Goal: Information Seeking & Learning: Learn about a topic

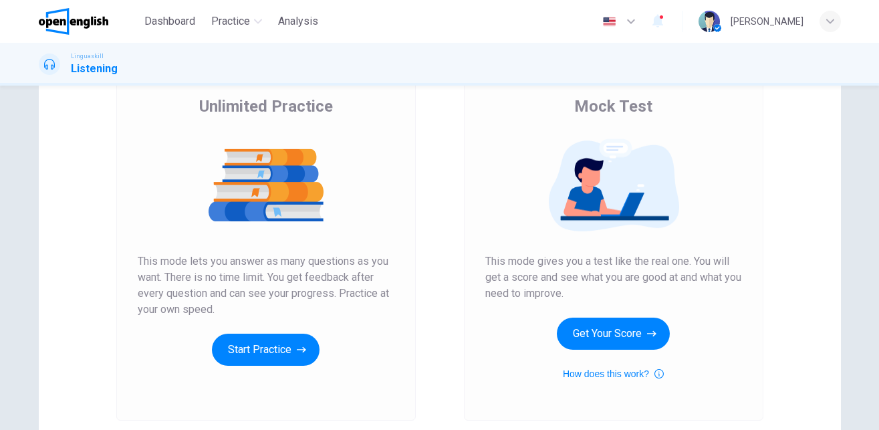
scroll to position [102, 0]
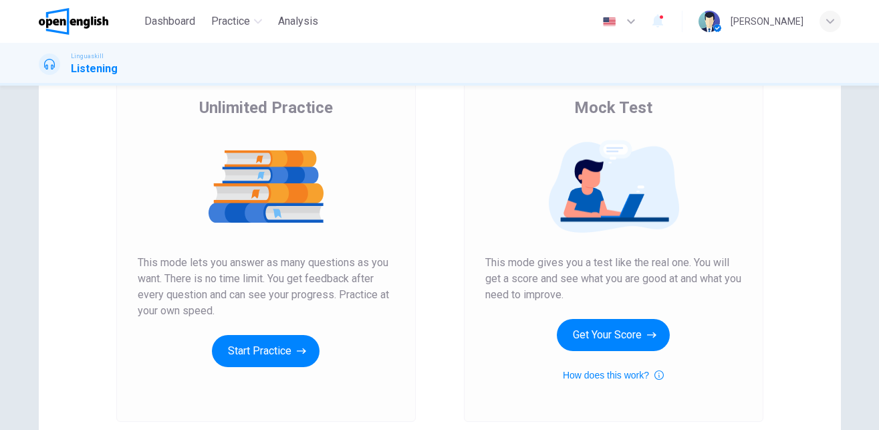
drag, startPoint x: 136, startPoint y: 259, endPoint x: 229, endPoint y: 311, distance: 107.1
click at [229, 311] on span "This mode lets you answer as many questions as you want. There is no time limit…" at bounding box center [266, 287] width 257 height 64
click at [277, 351] on button "Start Practice" at bounding box center [266, 351] width 108 height 32
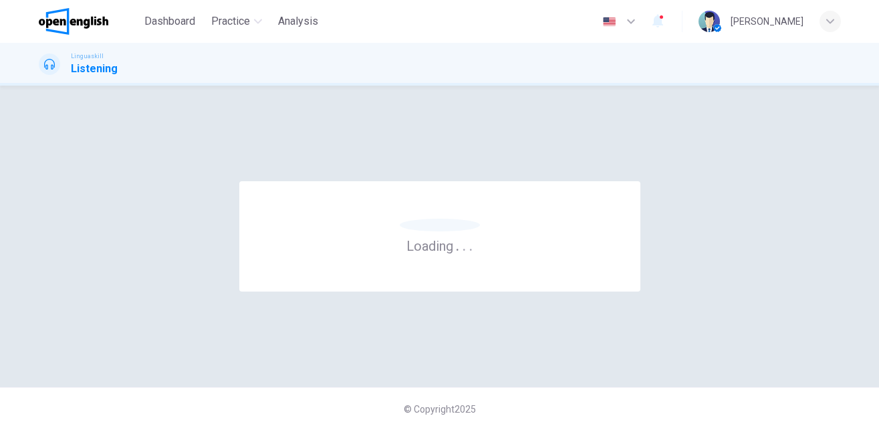
scroll to position [0, 0]
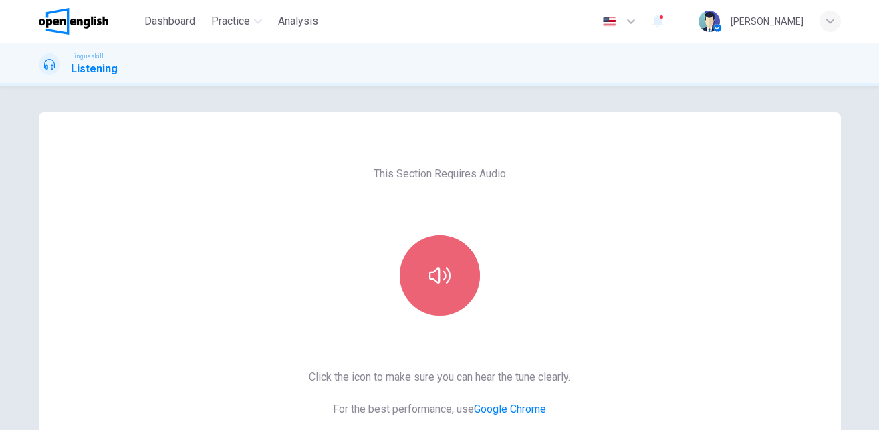
click at [435, 275] on icon "button" at bounding box center [439, 275] width 21 height 21
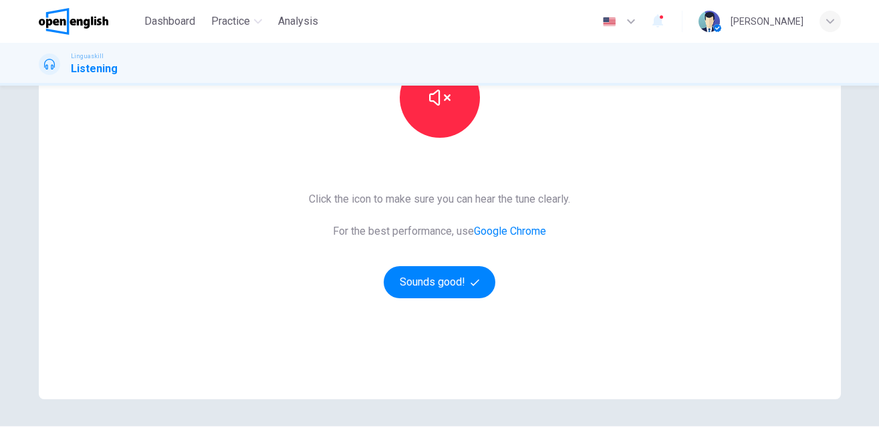
scroll to position [186, 0]
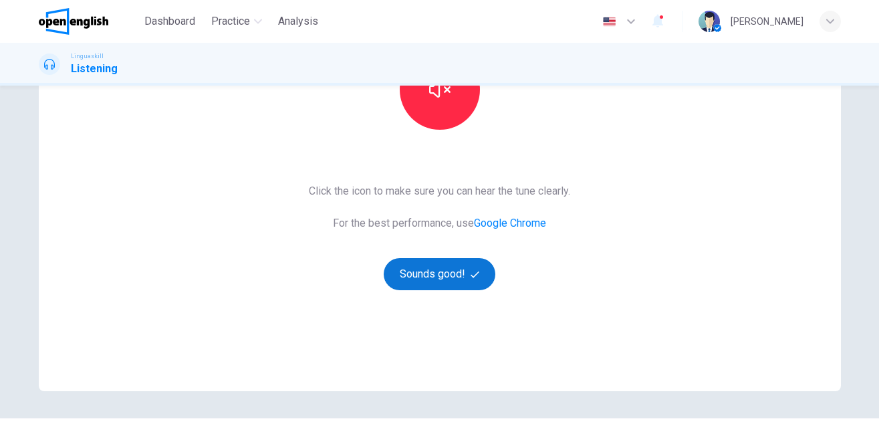
click at [438, 276] on button "Sounds good!" at bounding box center [440, 274] width 112 height 32
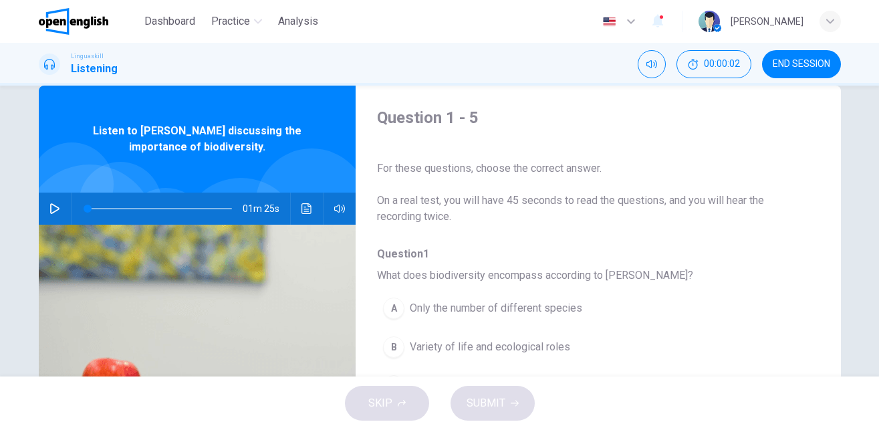
scroll to position [10, 0]
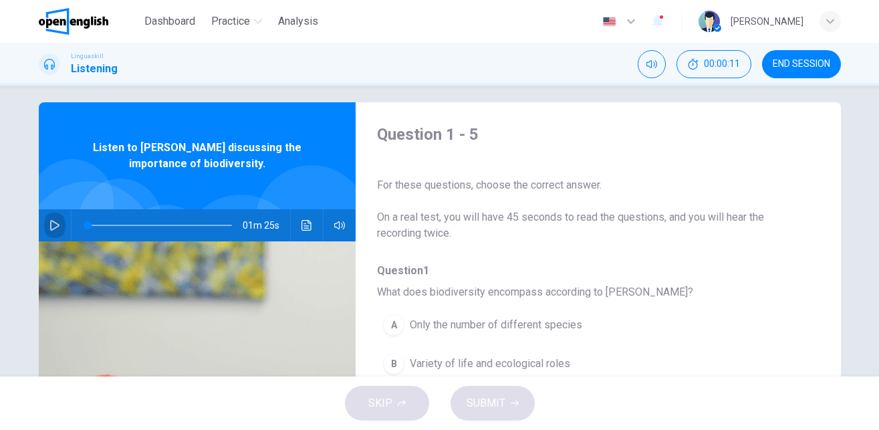
click at [53, 223] on icon "button" at bounding box center [54, 225] width 9 height 11
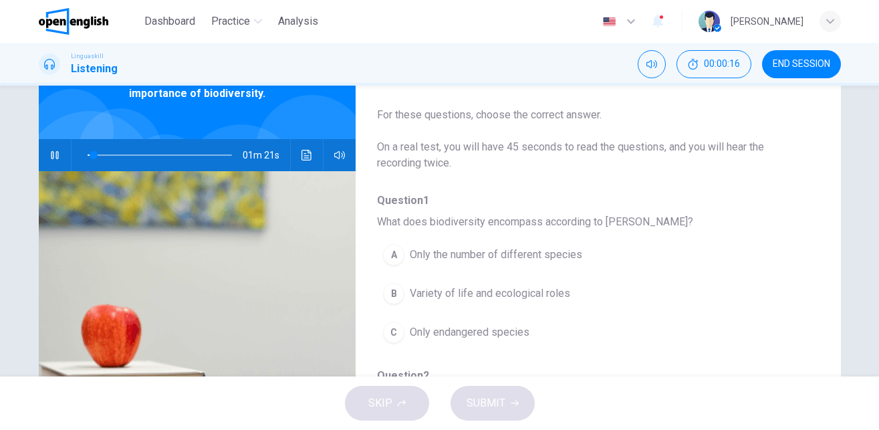
scroll to position [84, 0]
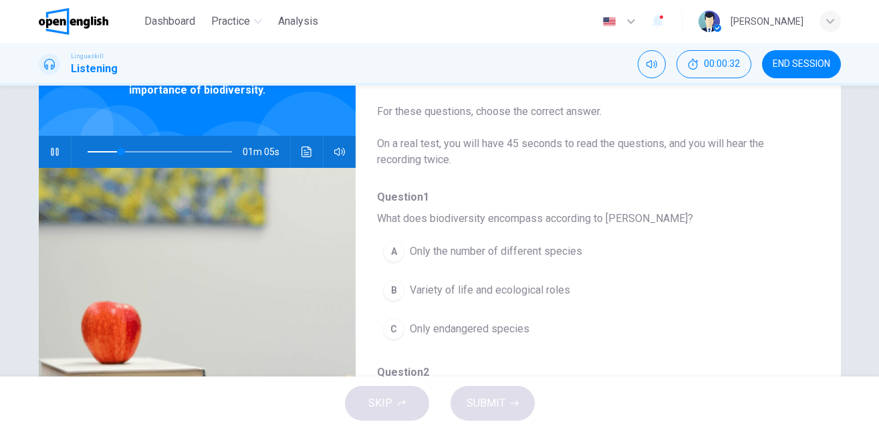
click at [416, 293] on span "Variety of life and ecological roles" at bounding box center [490, 290] width 160 height 16
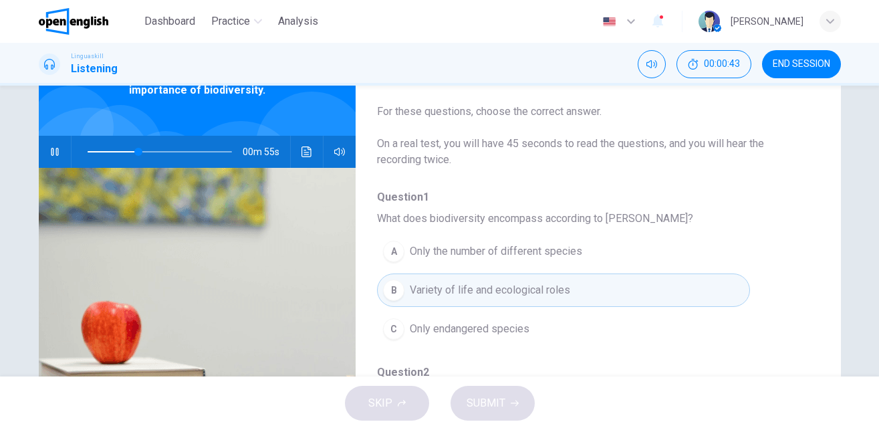
drag, startPoint x: 817, startPoint y: 185, endPoint x: 822, endPoint y: 242, distance: 57.0
click at [822, 242] on div "Question 1 - 5 For these questions, choose the correct answer. On a real test, …" at bounding box center [440, 261] width 802 height 464
drag, startPoint x: 817, startPoint y: 200, endPoint x: 816, endPoint y: 238, distance: 37.4
click at [816, 238] on div "Question 1 - 5 For these questions, choose the correct answer. On a real test, …" at bounding box center [440, 261] width 802 height 464
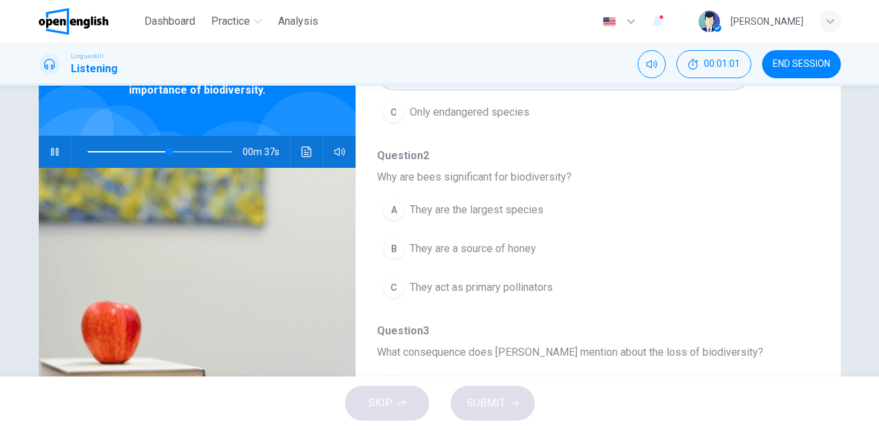
scroll to position [220, 0]
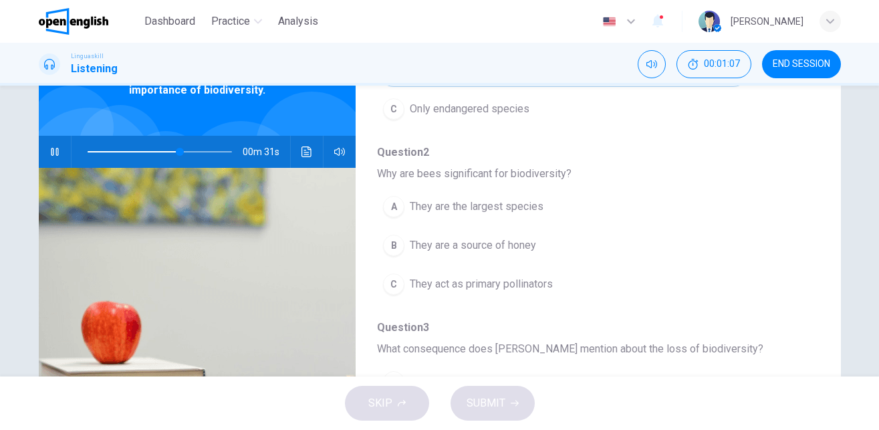
click at [401, 204] on div "A" at bounding box center [393, 206] width 21 height 21
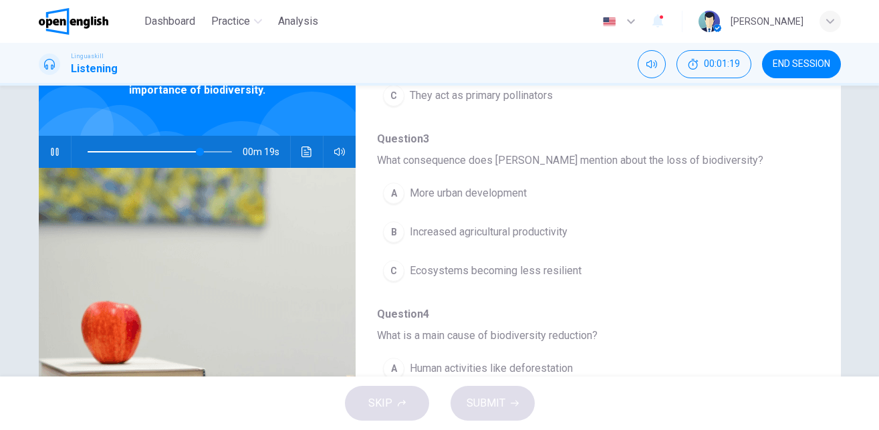
scroll to position [412, 0]
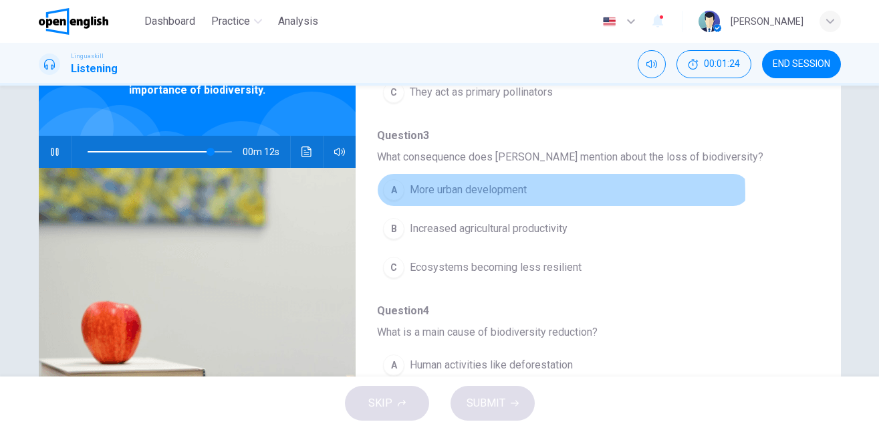
click at [484, 193] on span "More urban development" at bounding box center [468, 190] width 117 height 16
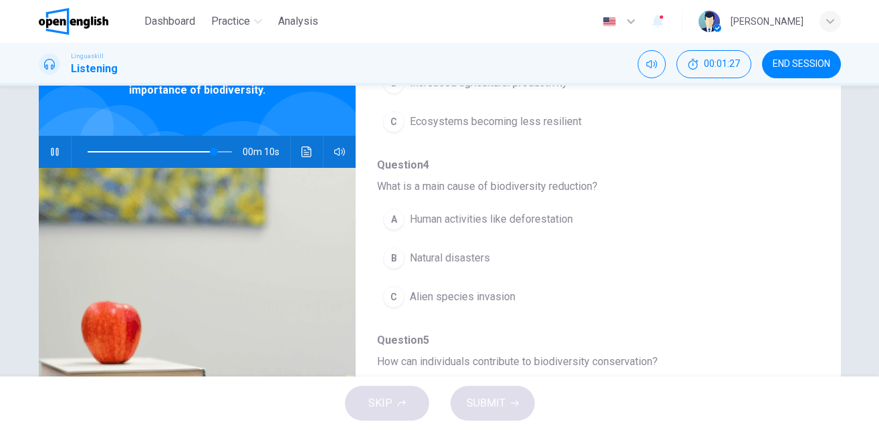
scroll to position [561, 0]
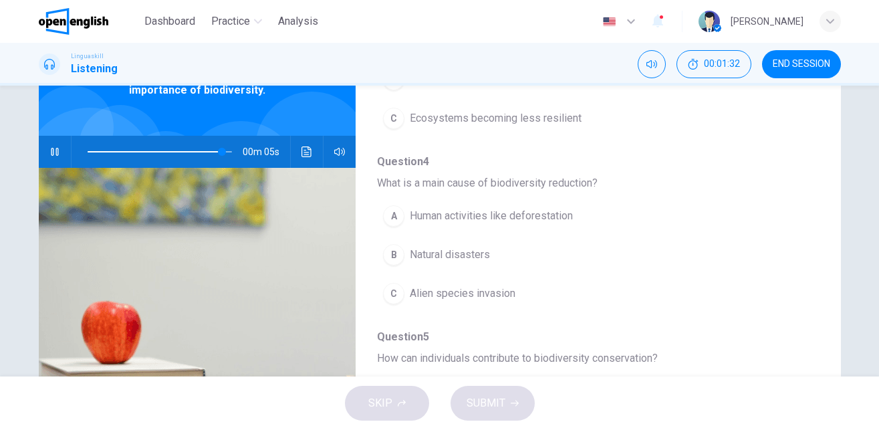
click at [537, 214] on span "Human activities like deforestation" at bounding box center [491, 216] width 163 height 16
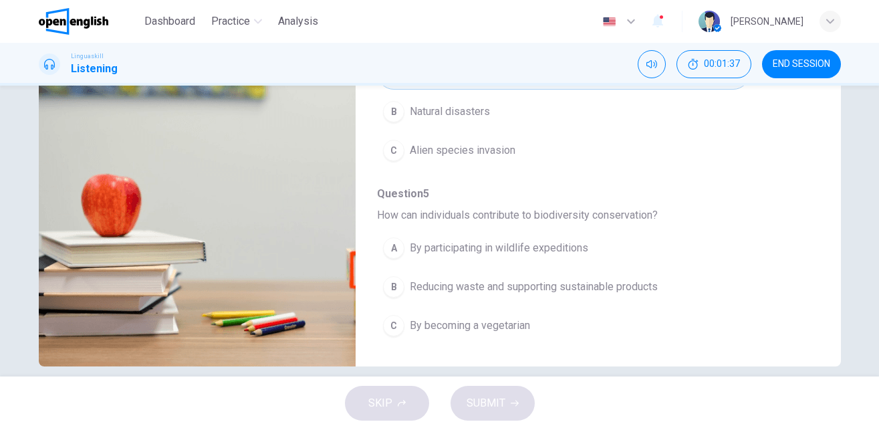
scroll to position [227, 0]
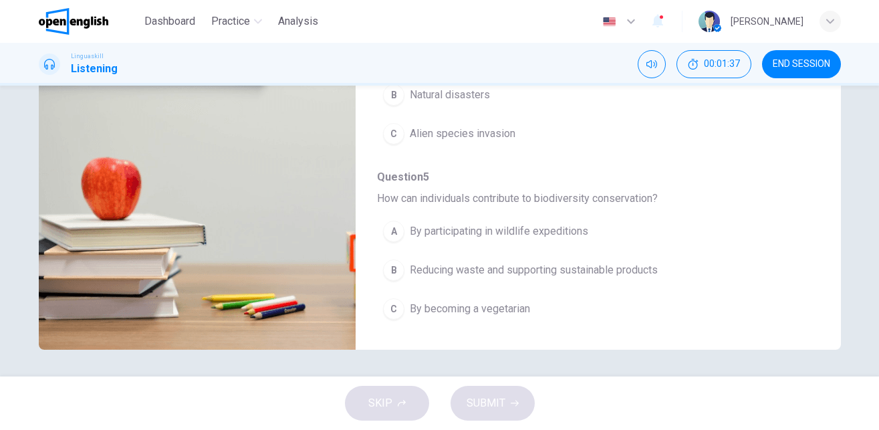
type input "*"
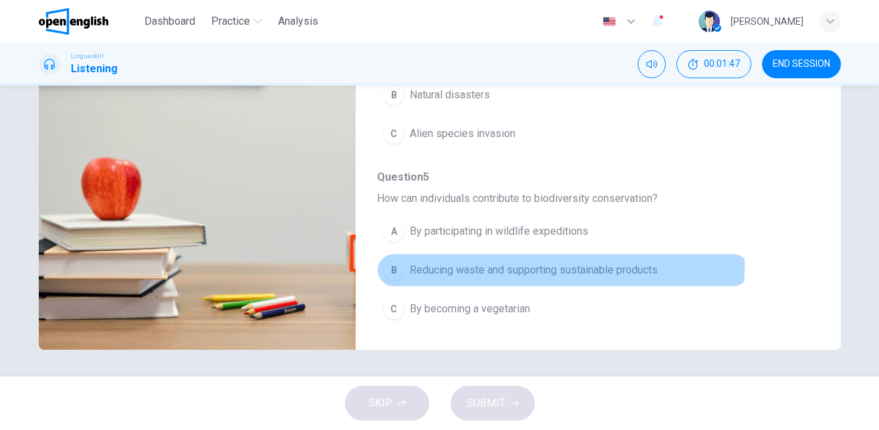
click at [511, 269] on span "Reducing waste and supporting sustainable products" at bounding box center [534, 270] width 248 height 16
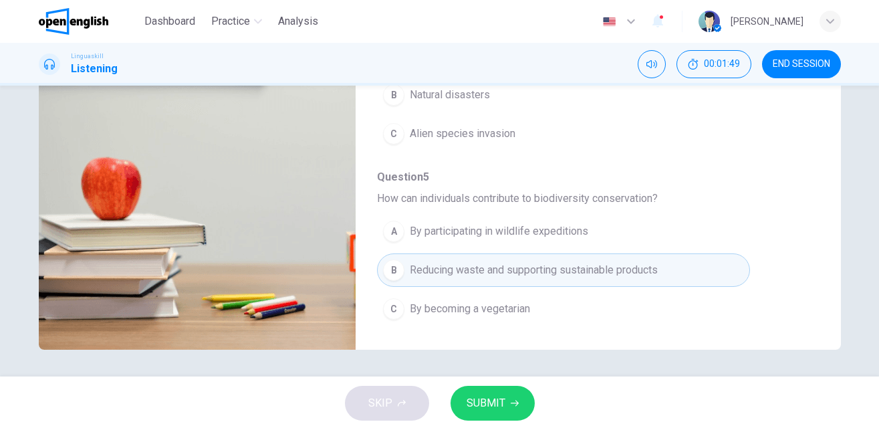
click at [477, 404] on span "SUBMIT" at bounding box center [485, 403] width 39 height 19
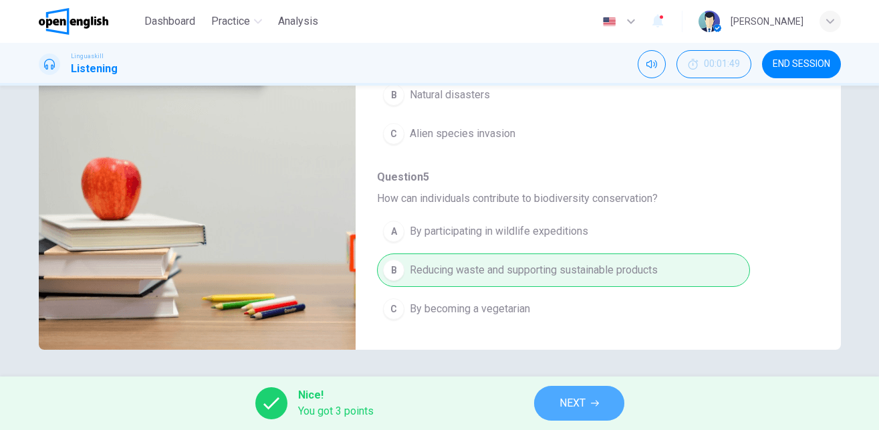
click at [571, 402] on span "NEXT" at bounding box center [572, 403] width 26 height 19
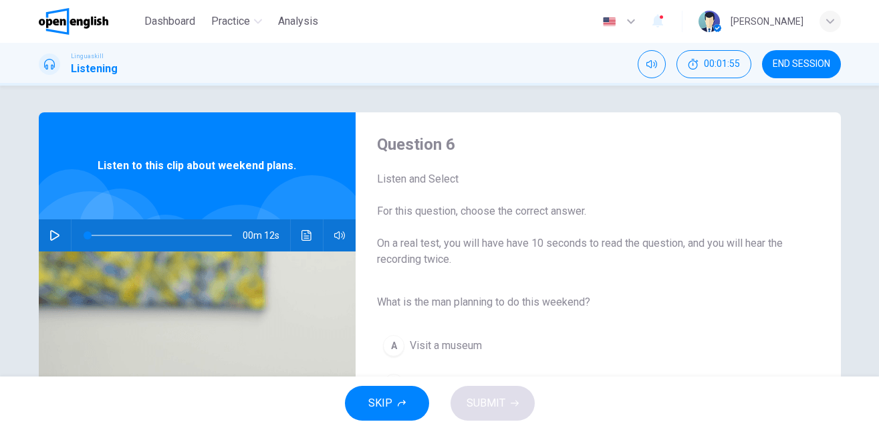
click at [53, 234] on icon "button" at bounding box center [54, 235] width 9 height 11
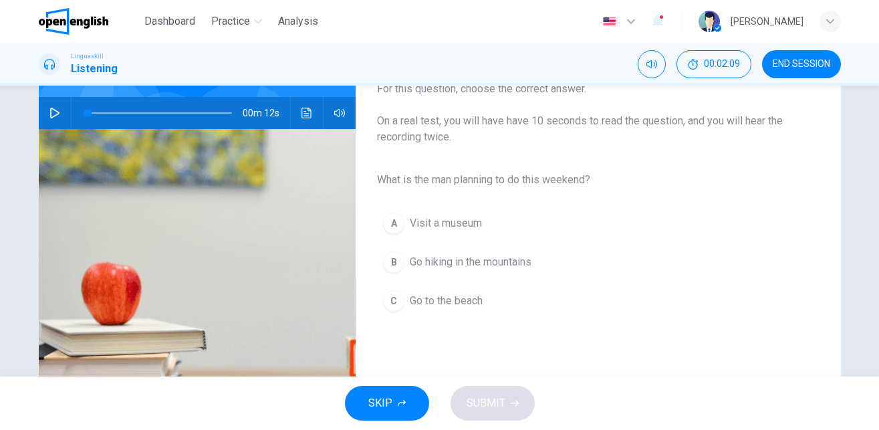
scroll to position [120, 0]
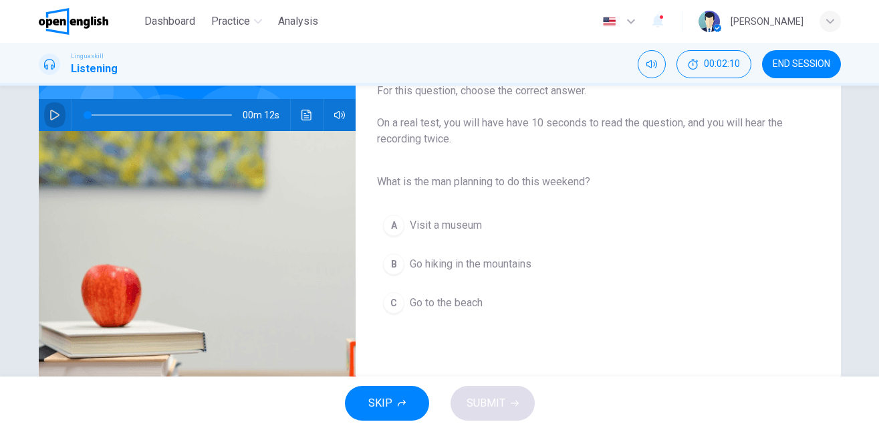
click at [51, 111] on icon "button" at bounding box center [54, 115] width 9 height 11
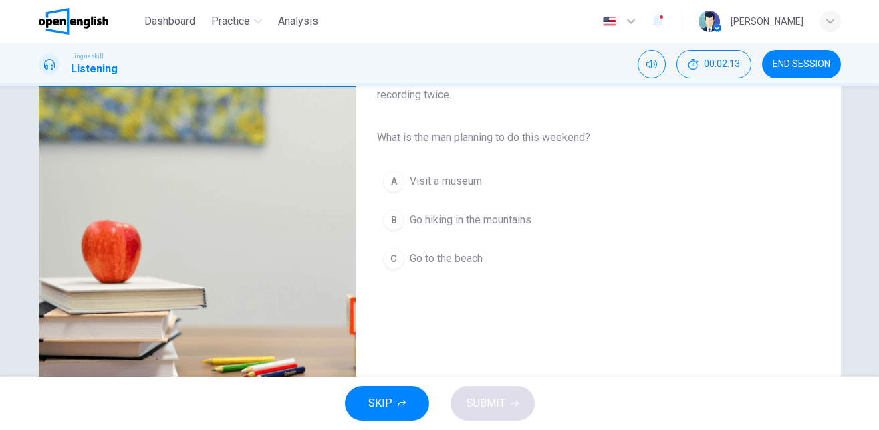
scroll to position [134, 0]
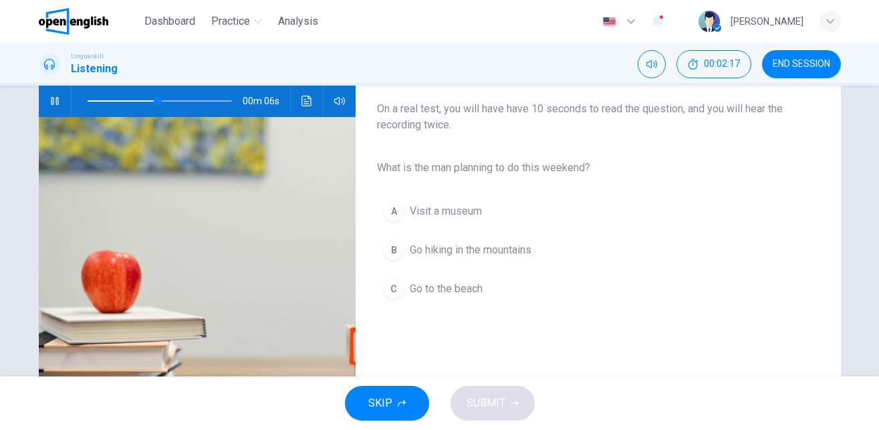
click at [392, 253] on div "B" at bounding box center [393, 249] width 21 height 21
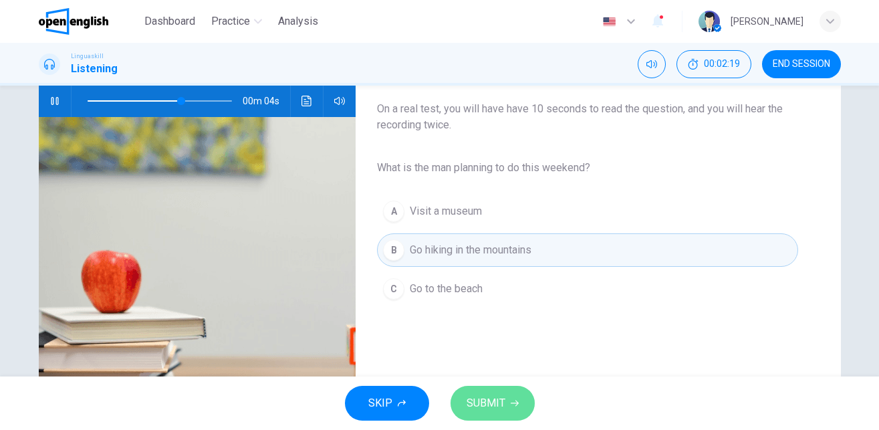
click at [474, 410] on span "SUBMIT" at bounding box center [485, 403] width 39 height 19
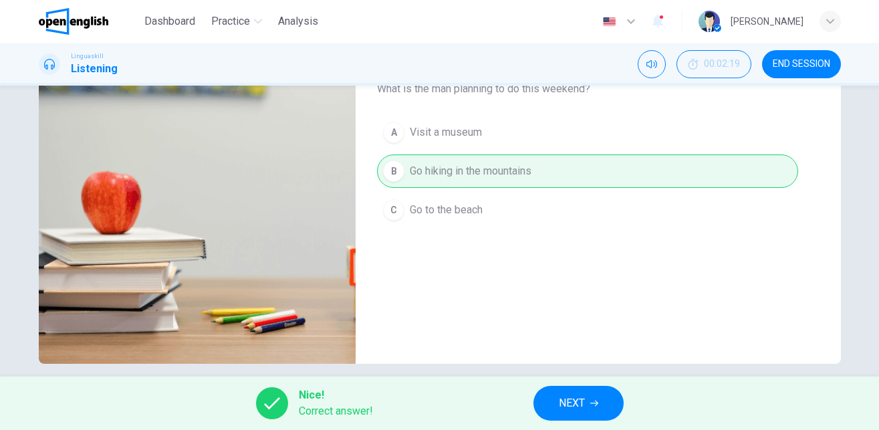
scroll to position [227, 0]
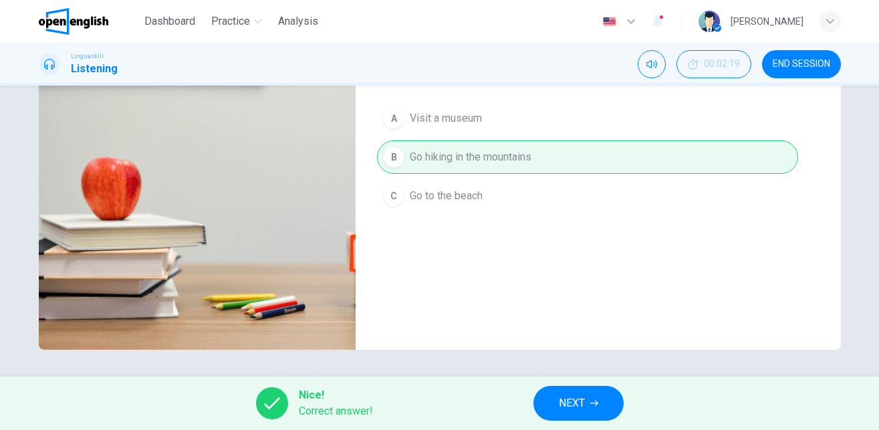
type input "**"
click at [573, 413] on button "NEXT" at bounding box center [578, 403] width 90 height 35
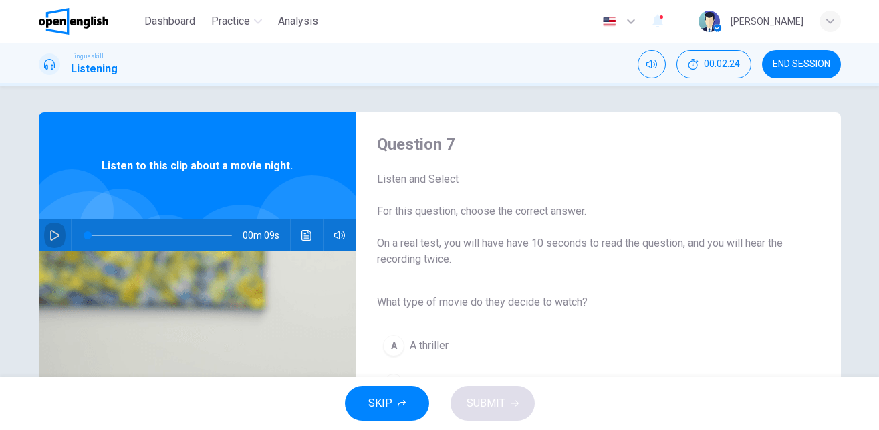
click at [49, 239] on icon "button" at bounding box center [54, 235] width 11 height 11
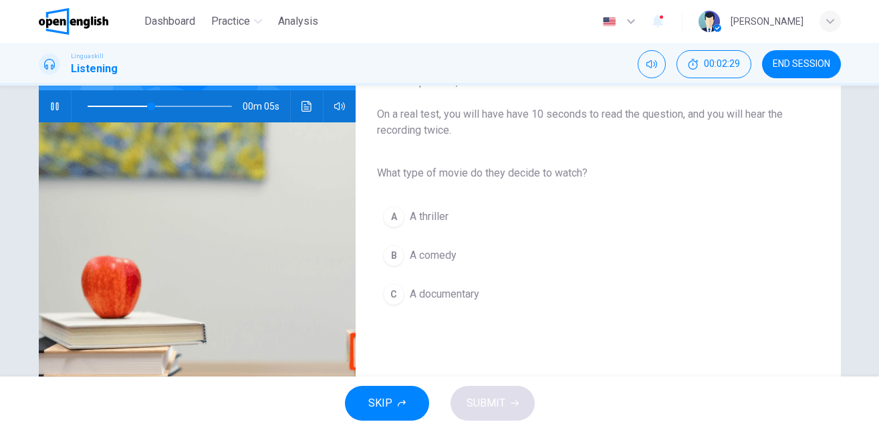
scroll to position [126, 0]
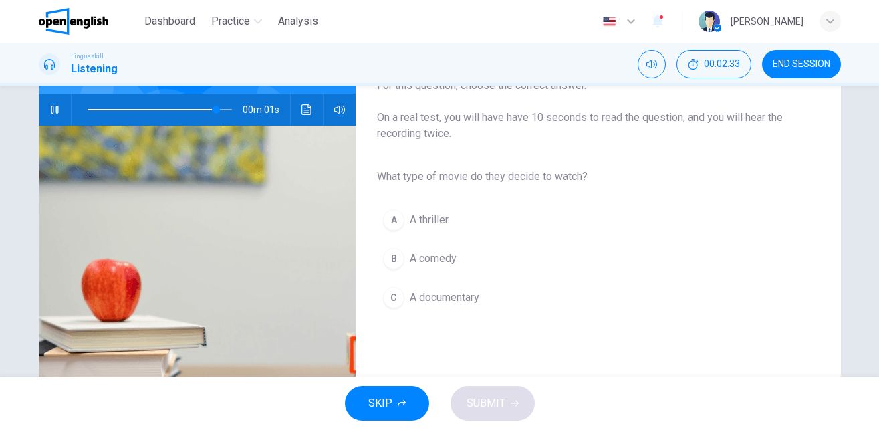
type input "*"
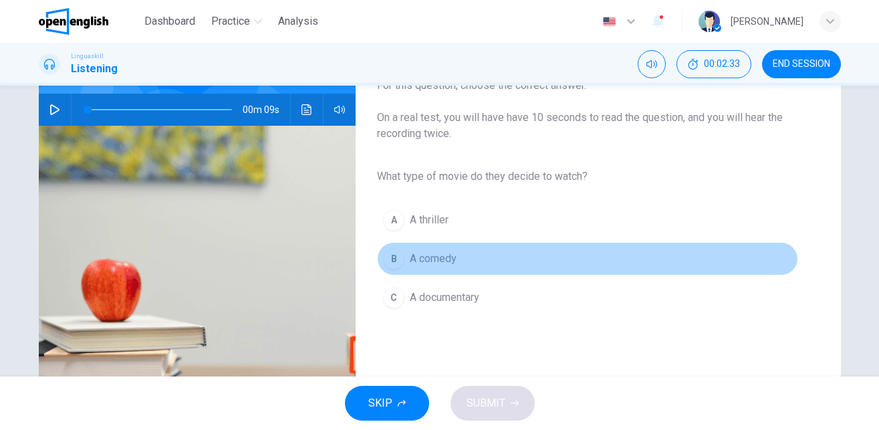
click at [438, 263] on span "A comedy" at bounding box center [433, 259] width 47 height 16
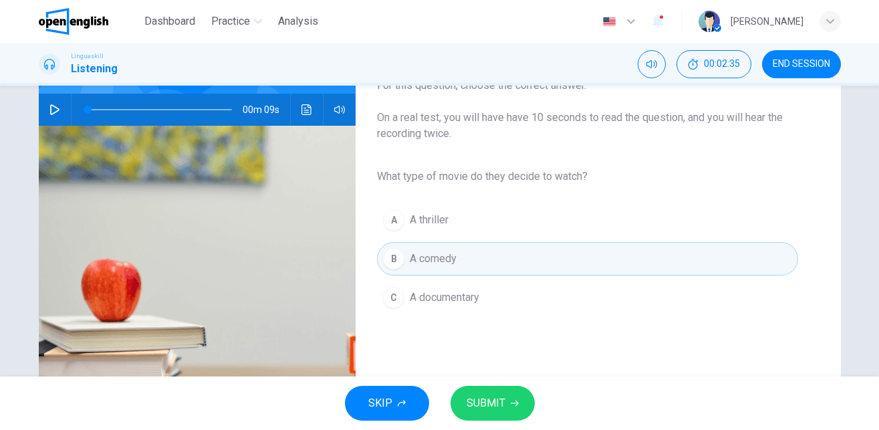
click at [498, 402] on span "SUBMIT" at bounding box center [485, 403] width 39 height 19
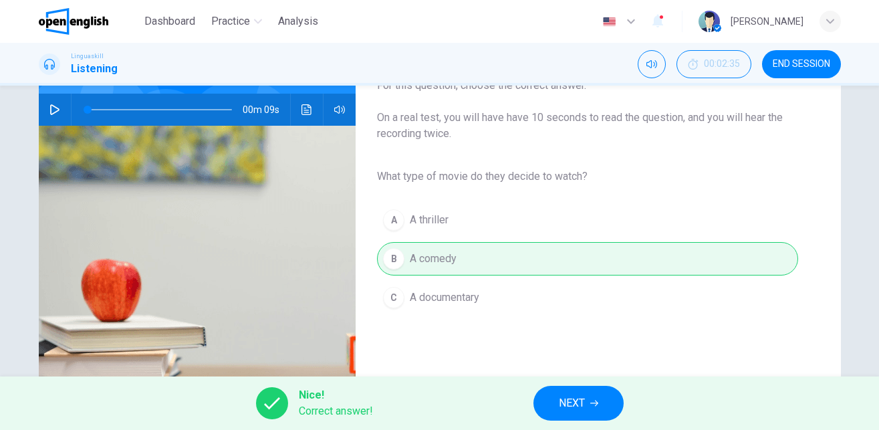
click at [559, 412] on span "NEXT" at bounding box center [572, 403] width 26 height 19
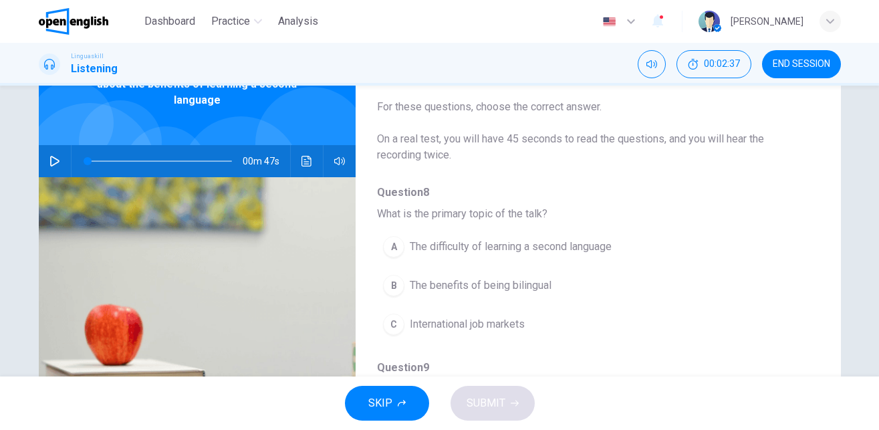
scroll to position [90, 0]
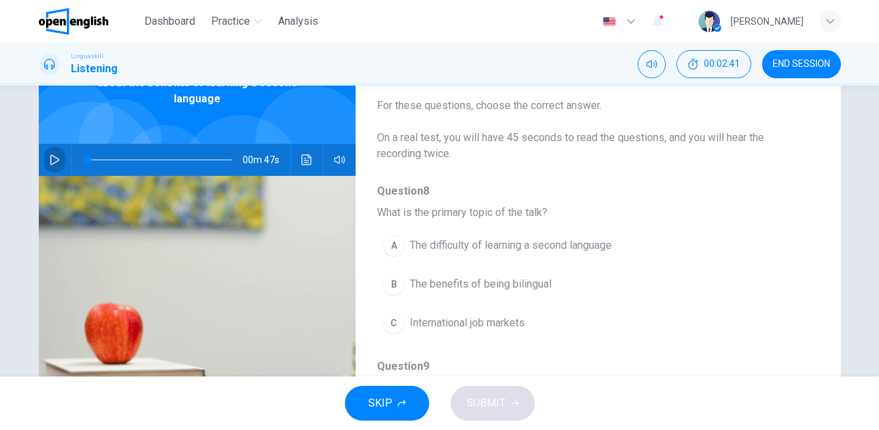
click at [55, 154] on icon "button" at bounding box center [54, 159] width 9 height 11
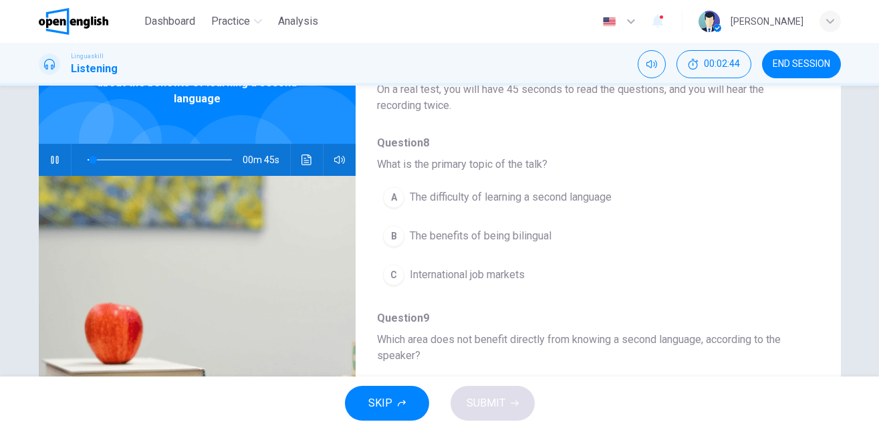
scroll to position [89, 0]
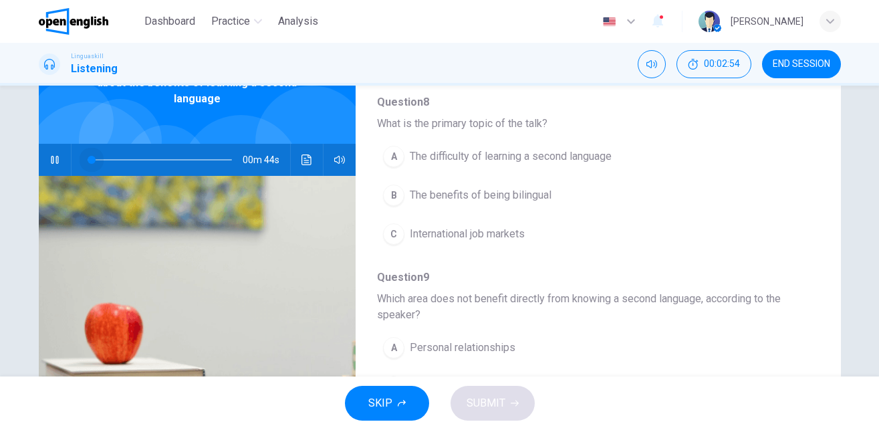
drag, startPoint x: 118, startPoint y: 143, endPoint x: 89, endPoint y: 146, distance: 28.9
click at [89, 156] on span at bounding box center [92, 160] width 8 height 8
click at [55, 154] on icon "button" at bounding box center [54, 159] width 11 height 11
click at [55, 154] on icon "button" at bounding box center [54, 159] width 9 height 11
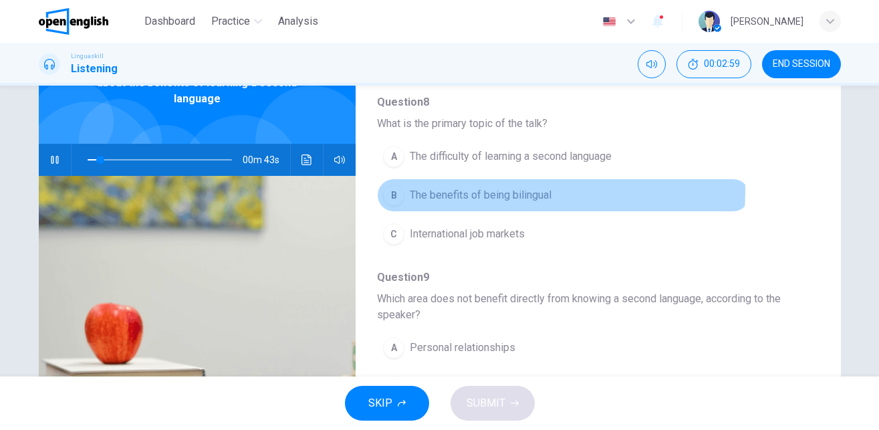
click at [513, 192] on span "The benefits of being bilingual" at bounding box center [481, 195] width 142 height 16
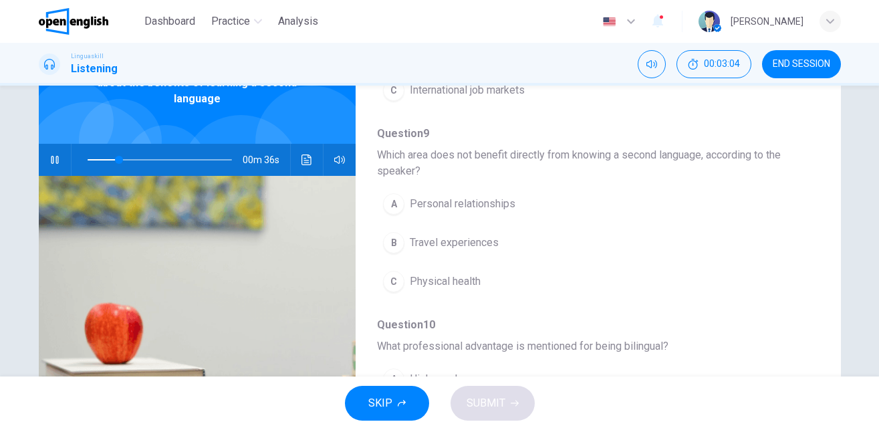
scroll to position [234, 0]
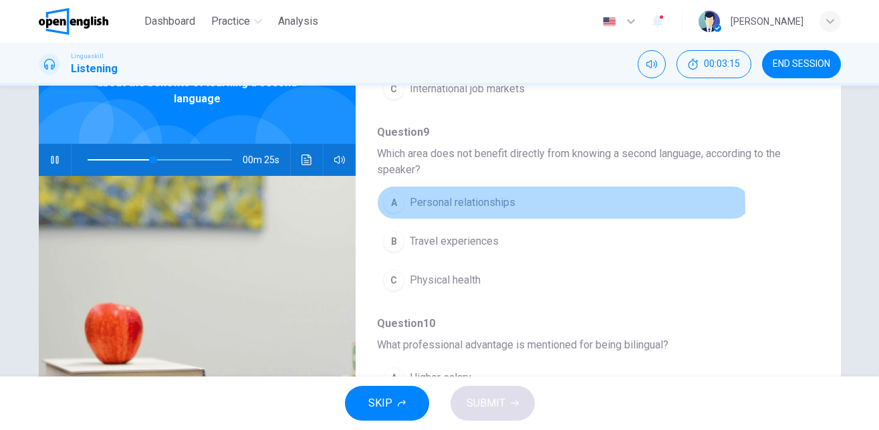
click at [465, 207] on span "Personal relationships" at bounding box center [463, 202] width 106 height 16
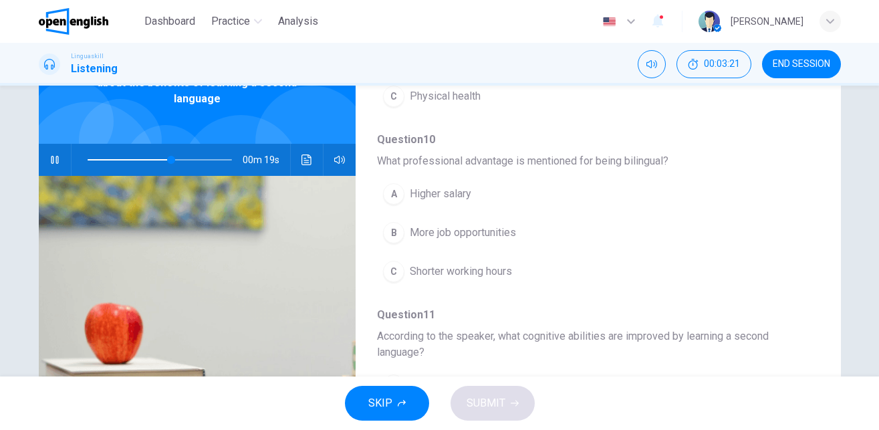
scroll to position [420, 0]
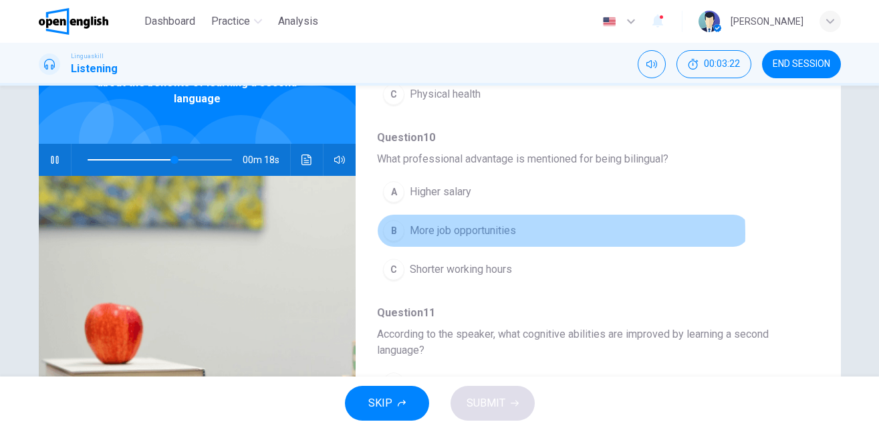
click at [467, 233] on span "More job opportunities" at bounding box center [463, 231] width 106 height 16
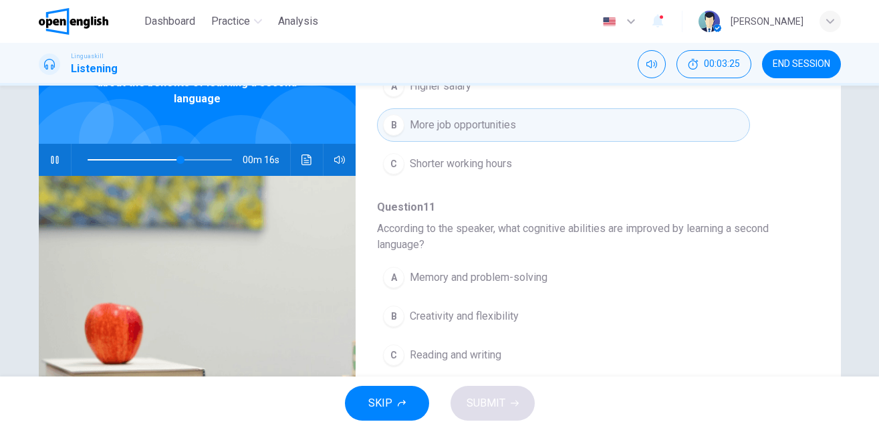
scroll to position [609, 0]
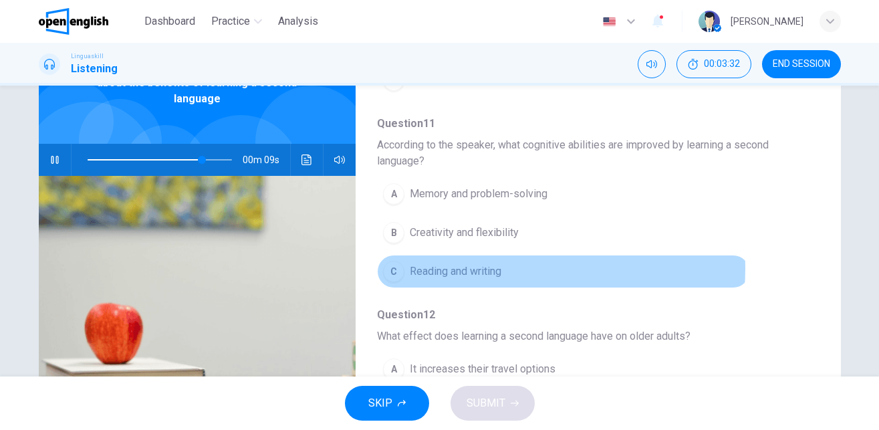
click at [480, 268] on span "Reading and writing" at bounding box center [456, 271] width 92 height 16
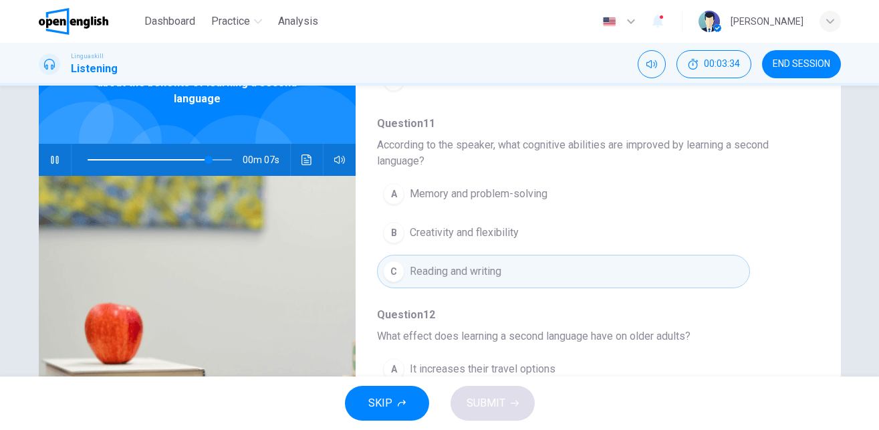
drag, startPoint x: 819, startPoint y: 322, endPoint x: 820, endPoint y: 341, distance: 18.7
click at [820, 341] on div "Question 8 - 12 For these questions, choose the correct answer. On a real test,…" at bounding box center [440, 255] width 802 height 464
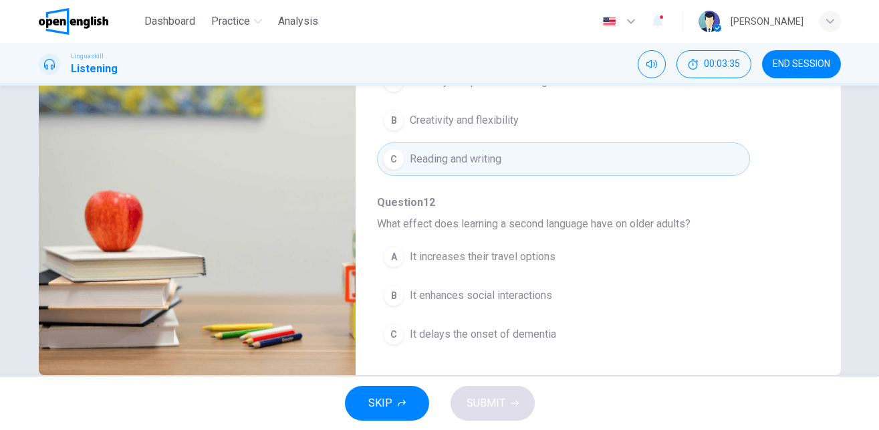
scroll to position [227, 0]
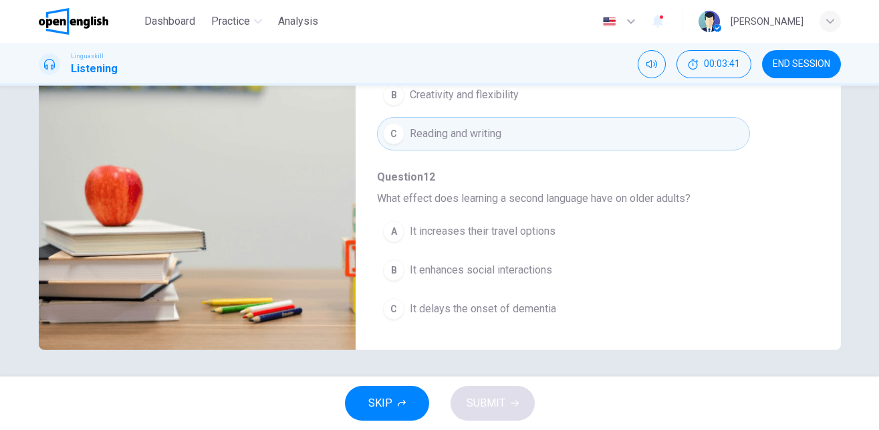
type input "*"
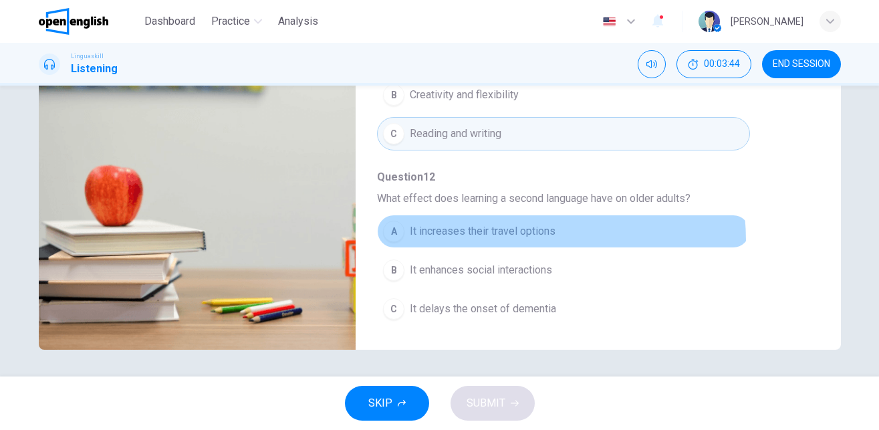
click at [502, 241] on button "A It increases their travel options" at bounding box center [563, 231] width 372 height 33
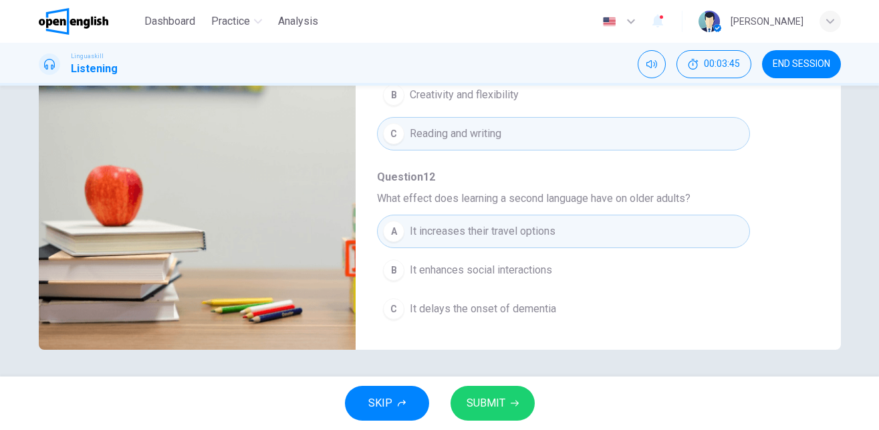
click at [482, 416] on button "SUBMIT" at bounding box center [492, 403] width 84 height 35
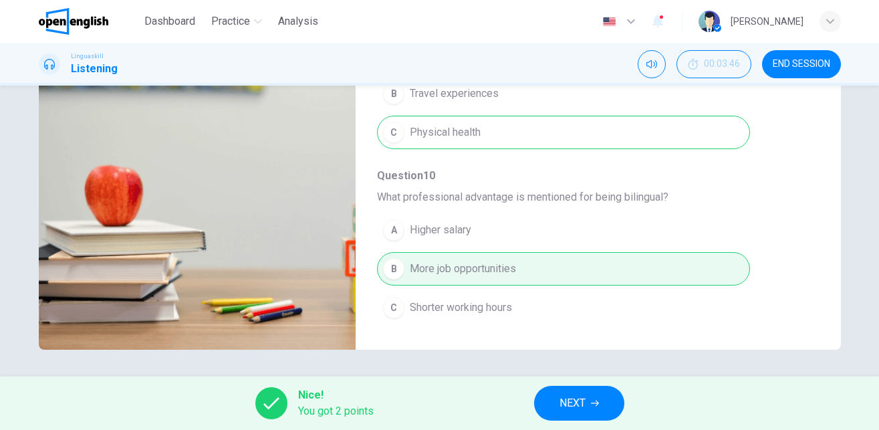
scroll to position [77, 0]
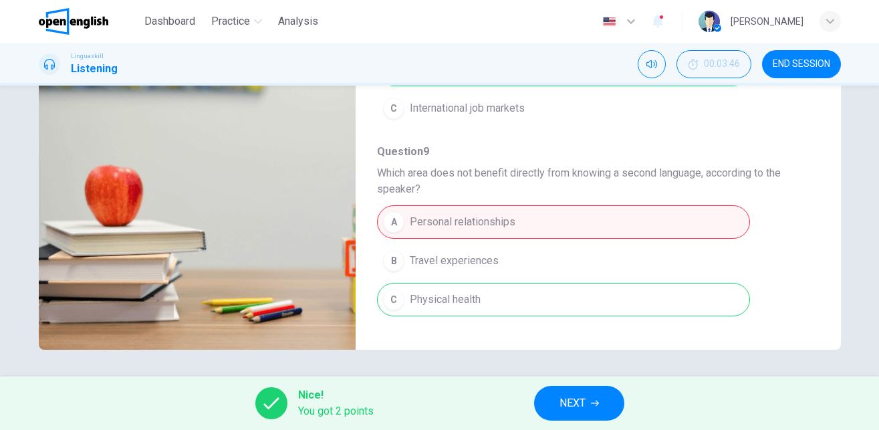
click at [570, 423] on div "Nice! You got 2 points NEXT" at bounding box center [439, 402] width 879 height 53
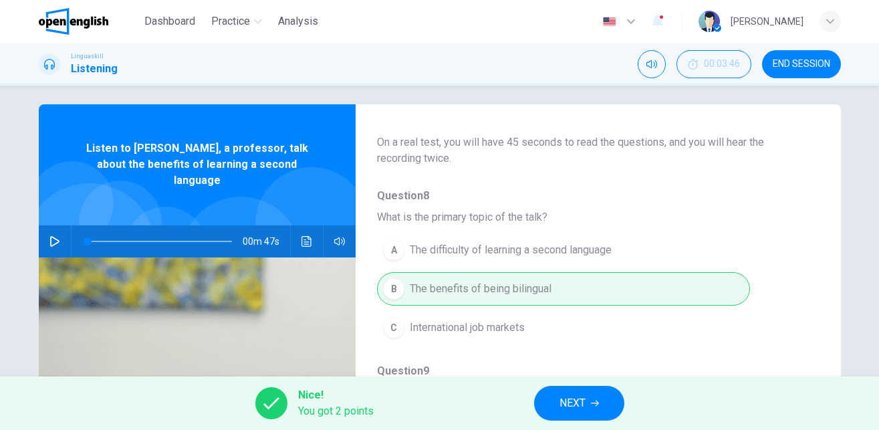
scroll to position [7, 0]
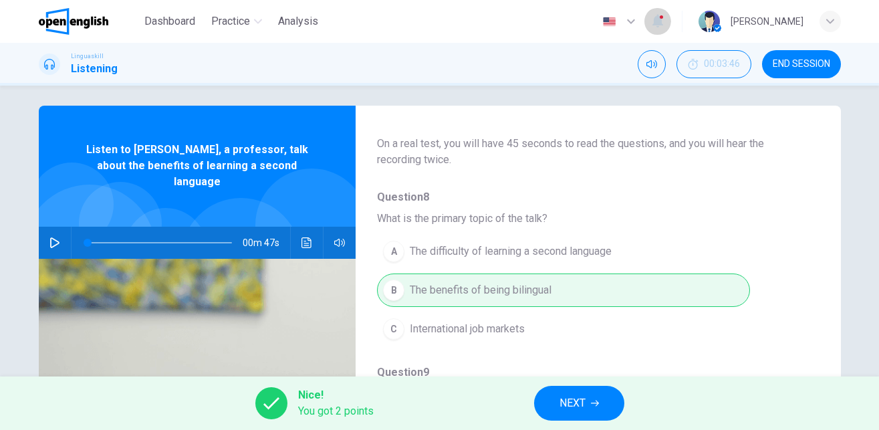
click at [663, 24] on icon "button" at bounding box center [657, 21] width 11 height 13
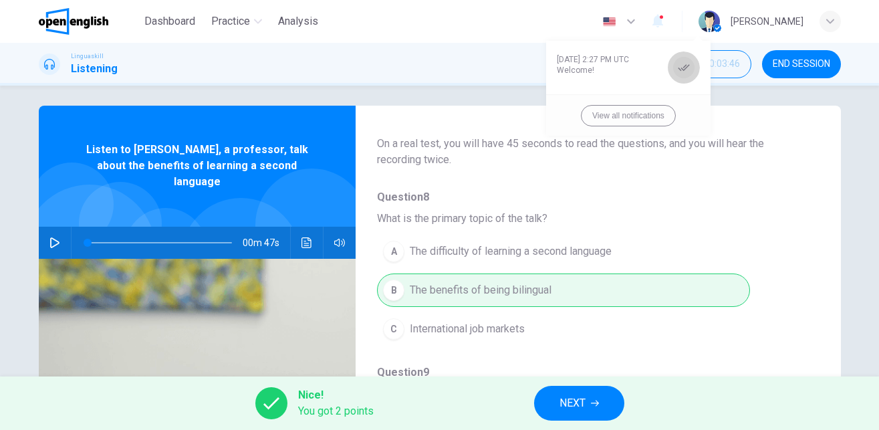
click at [688, 69] on icon "button" at bounding box center [684, 67] width 12 height 12
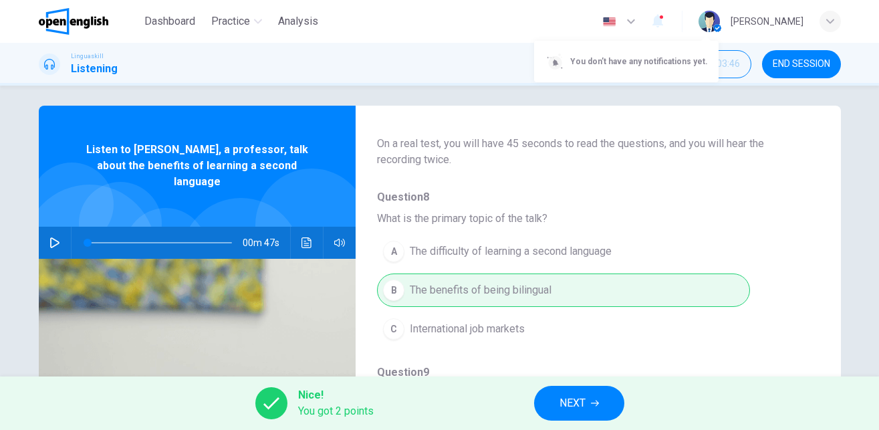
drag, startPoint x: 871, startPoint y: 128, endPoint x: 876, endPoint y: 158, distance: 29.8
click at [876, 158] on div at bounding box center [439, 215] width 879 height 430
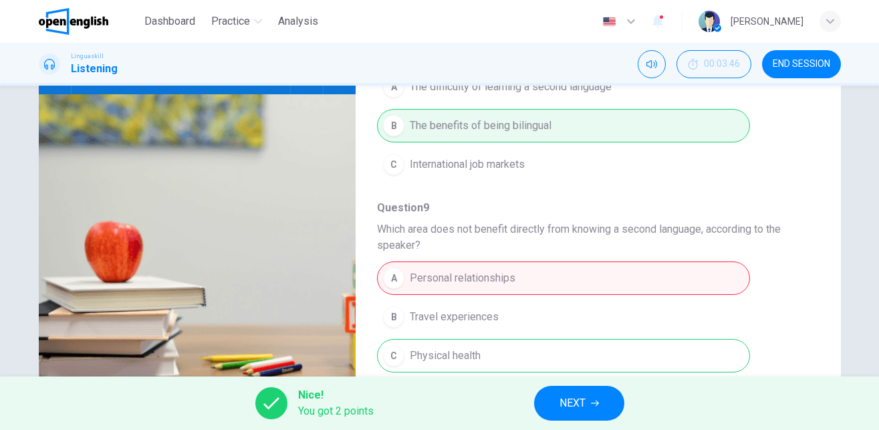
scroll to position [190, 0]
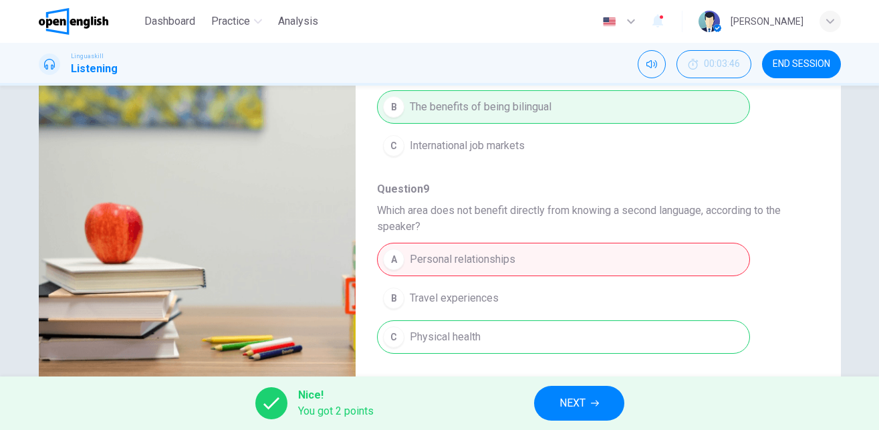
click at [583, 404] on span "NEXT" at bounding box center [572, 403] width 26 height 19
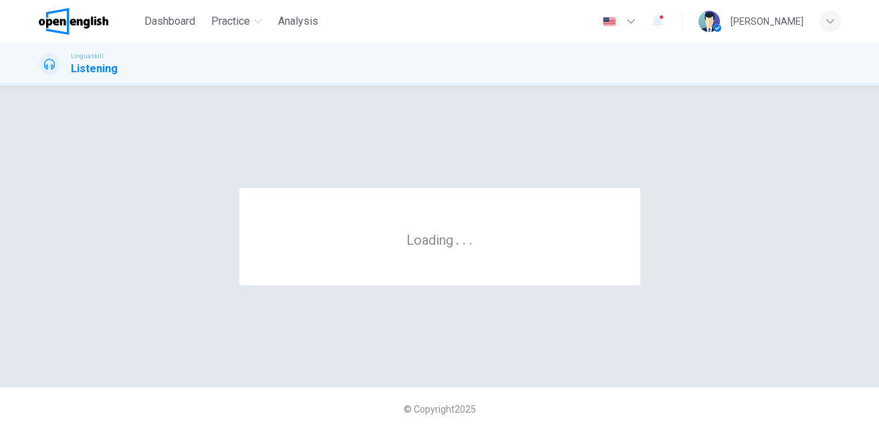
scroll to position [0, 0]
